Goal: Information Seeking & Learning: Learn about a topic

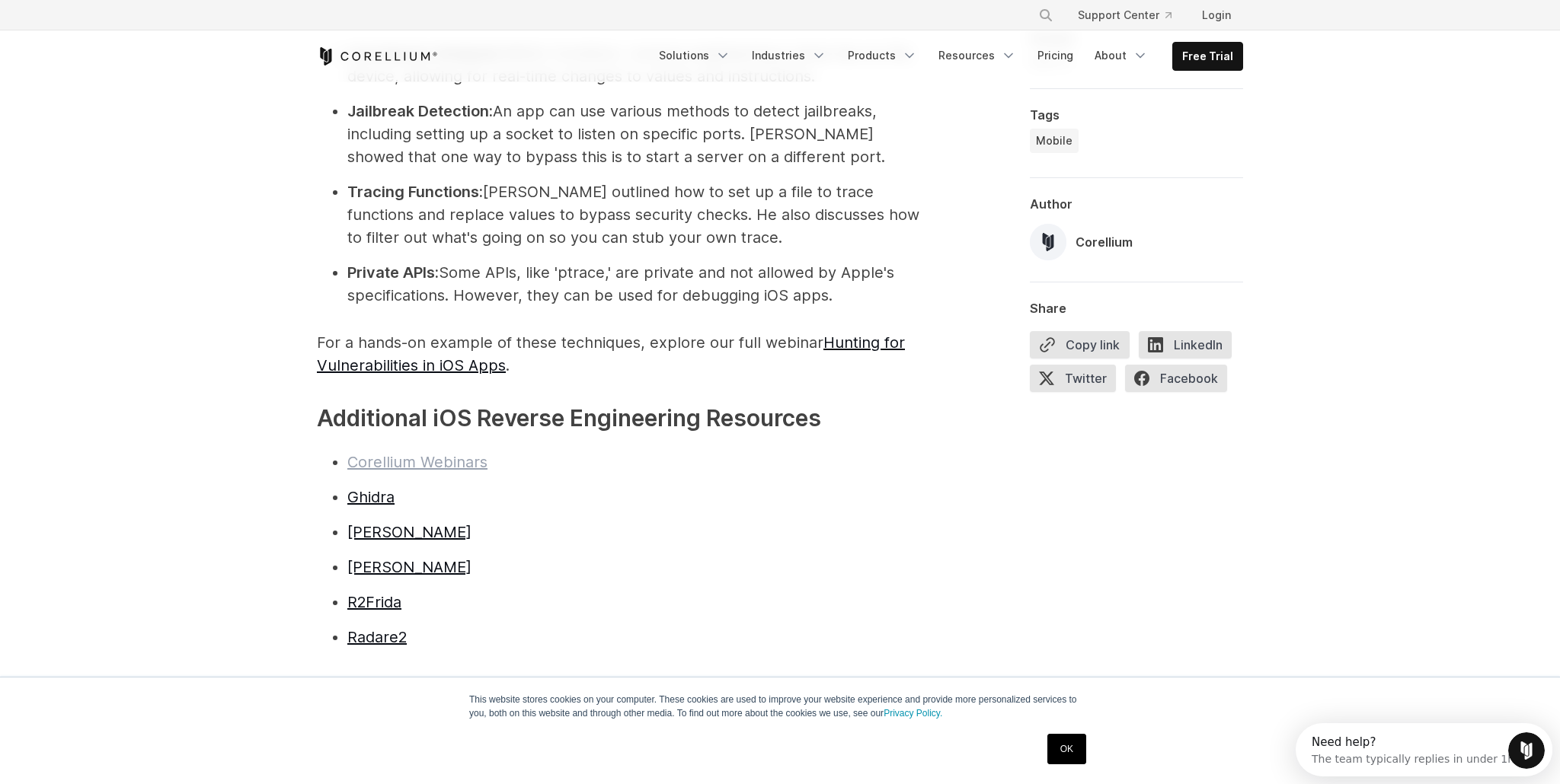
click at [412, 453] on link "Corellium Webinars" at bounding box center [418, 462] width 140 height 19
click at [376, 488] on link "Ghidra" at bounding box center [371, 497] width 48 height 19
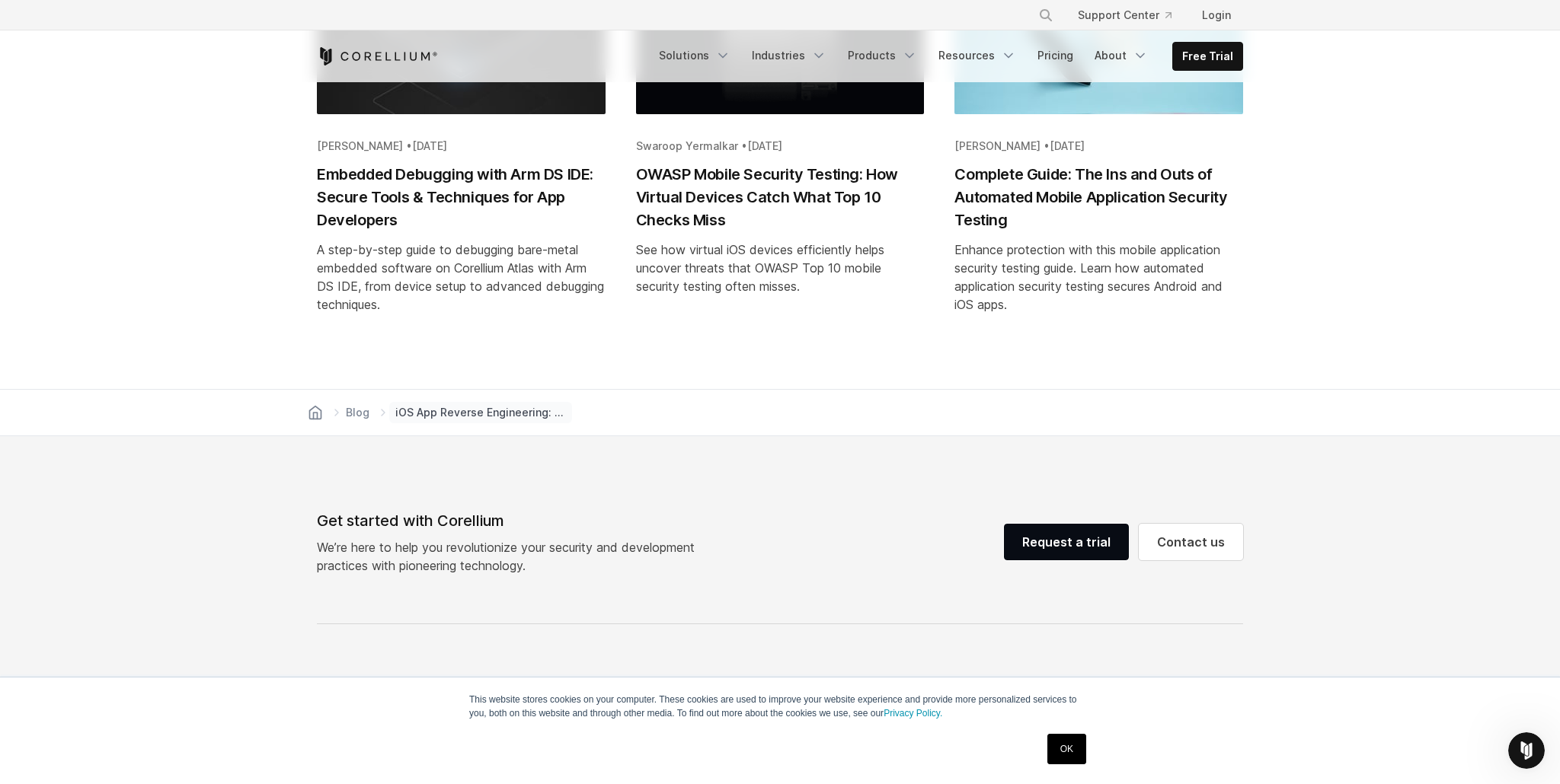
scroll to position [6041, 0]
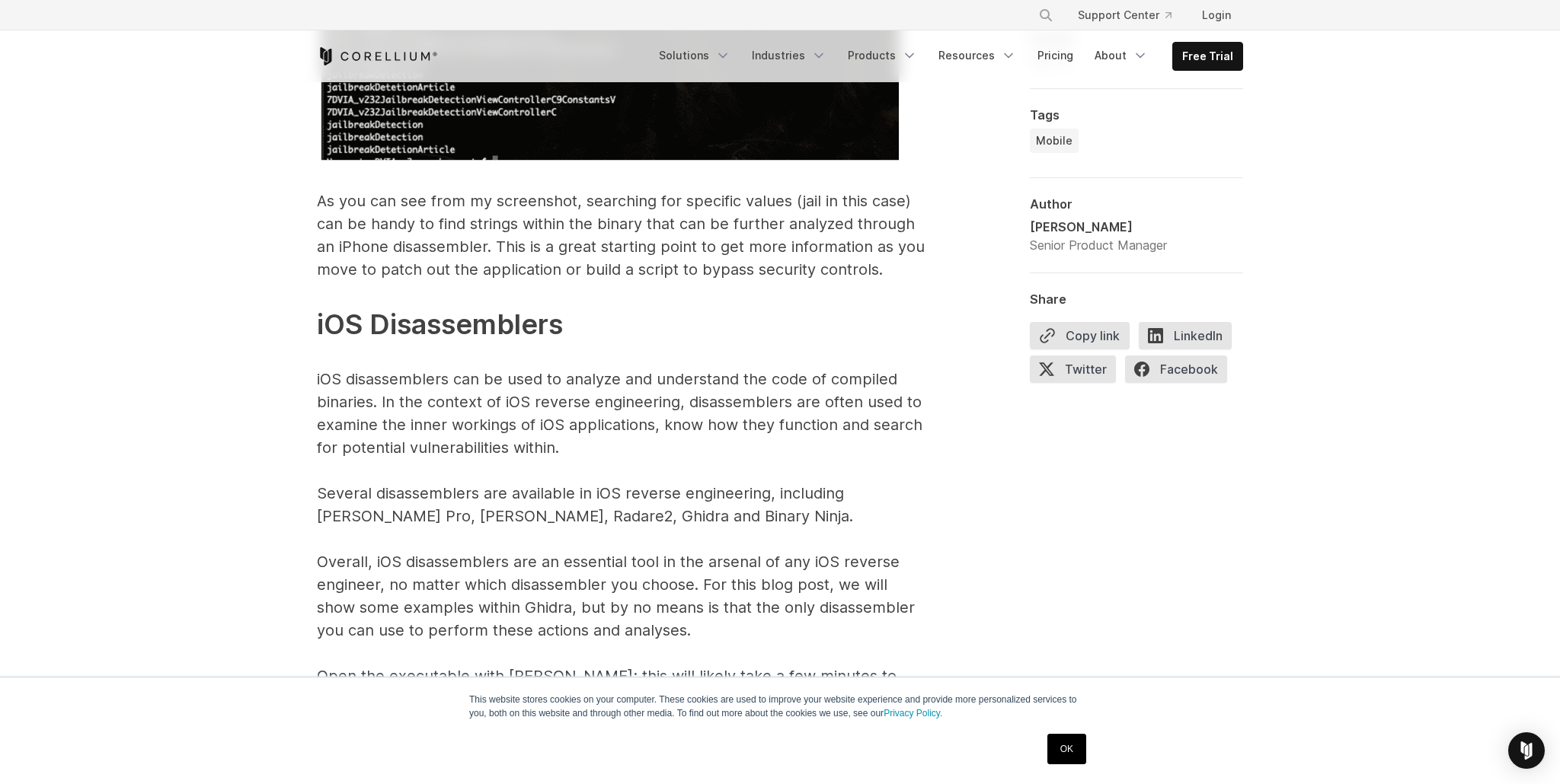
scroll to position [7054, 0]
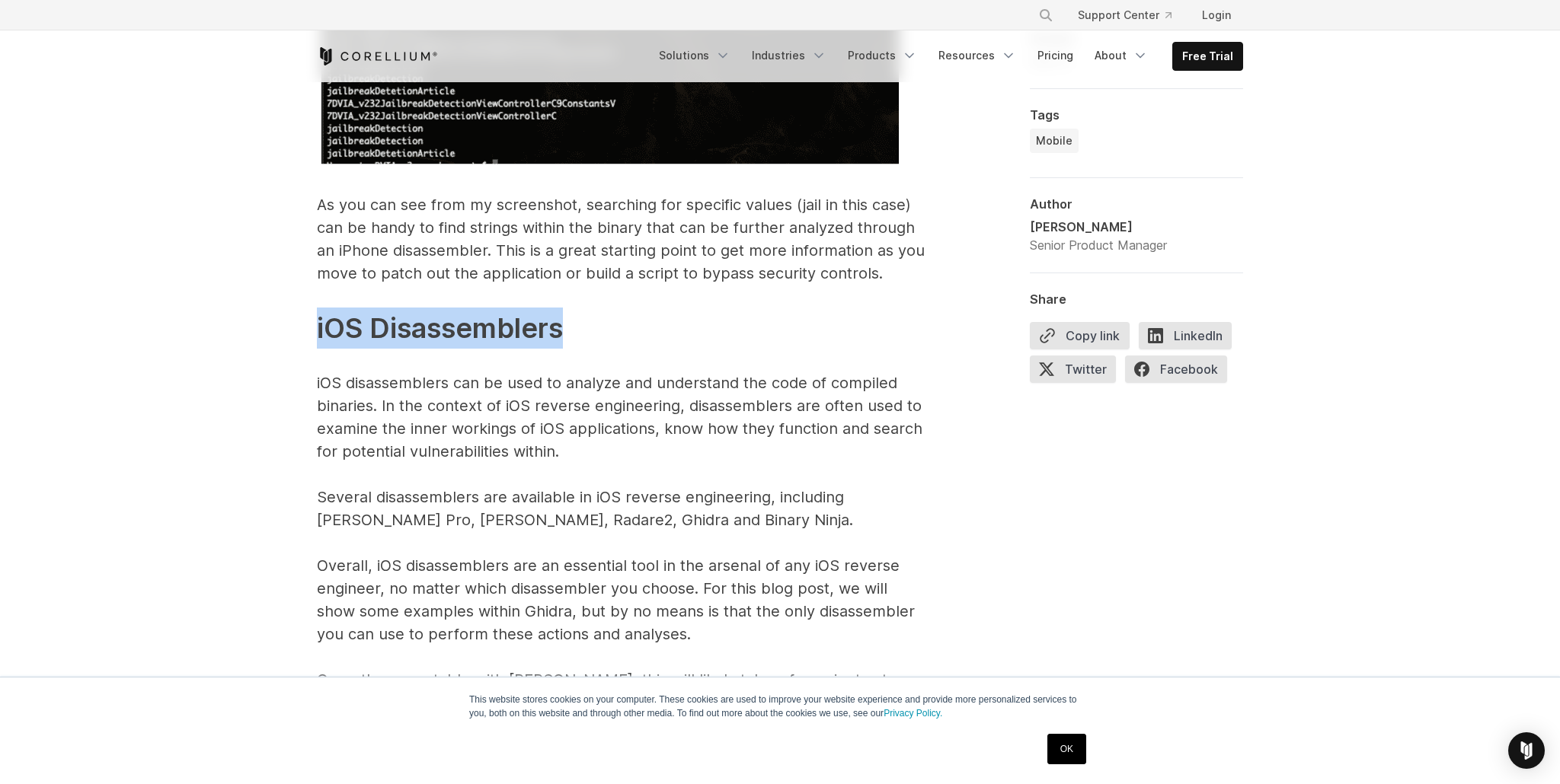
drag, startPoint x: 574, startPoint y: 321, endPoint x: 310, endPoint y: 313, distance: 264.1
copy span "iOS Disassemblers"
